Goal: Task Accomplishment & Management: Manage account settings

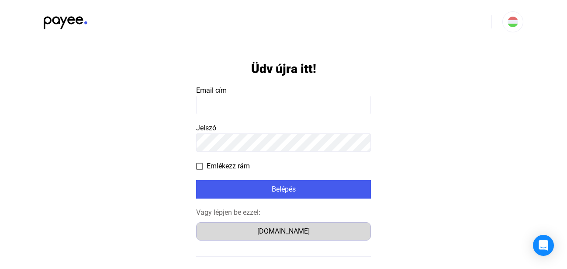
click at [253, 230] on div "Számlázz.hu" at bounding box center [283, 231] width 169 height 10
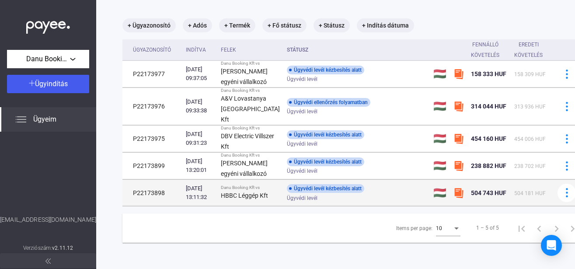
scroll to position [139, 0]
click at [562, 188] on img at bounding box center [566, 192] width 9 height 9
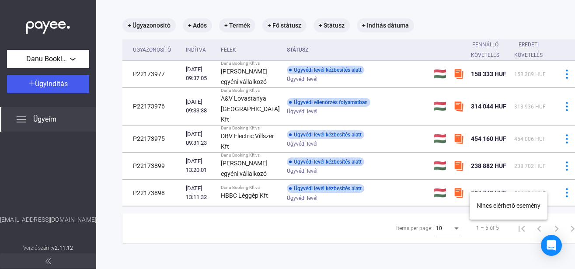
click at [342, 194] on div at bounding box center [287, 134] width 575 height 269
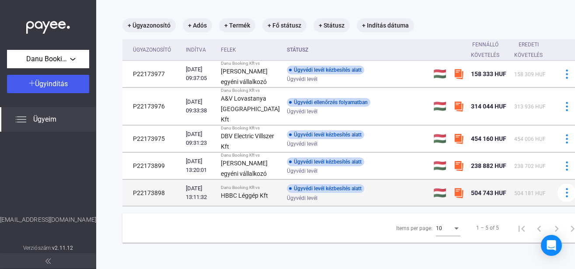
click at [453, 187] on img at bounding box center [458, 192] width 10 height 10
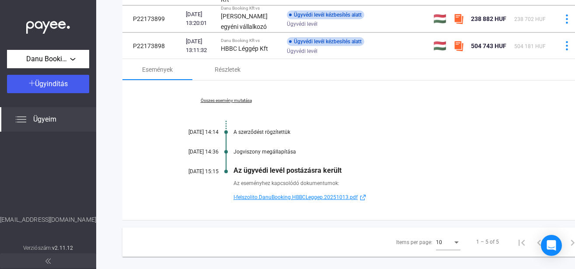
scroll to position [0, 0]
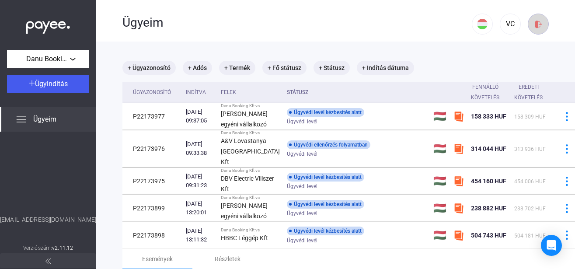
click at [534, 24] on img at bounding box center [538, 24] width 9 height 9
